Goal: Information Seeking & Learning: Learn about a topic

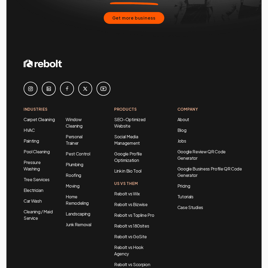
scroll to position [2172, 0]
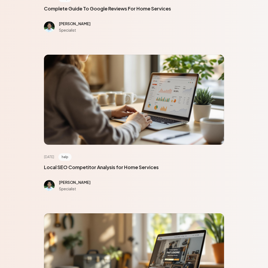
scroll to position [2411, 0]
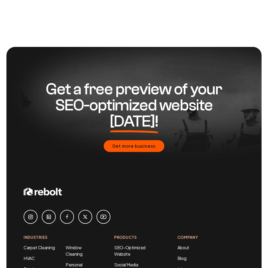
scroll to position [437, 0]
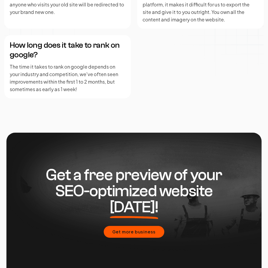
scroll to position [1319, 0]
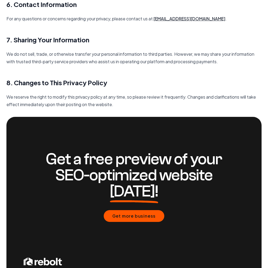
scroll to position [775, 0]
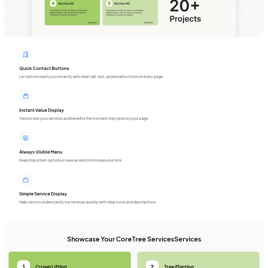
scroll to position [2411, 0]
